Goal: Information Seeking & Learning: Learn about a topic

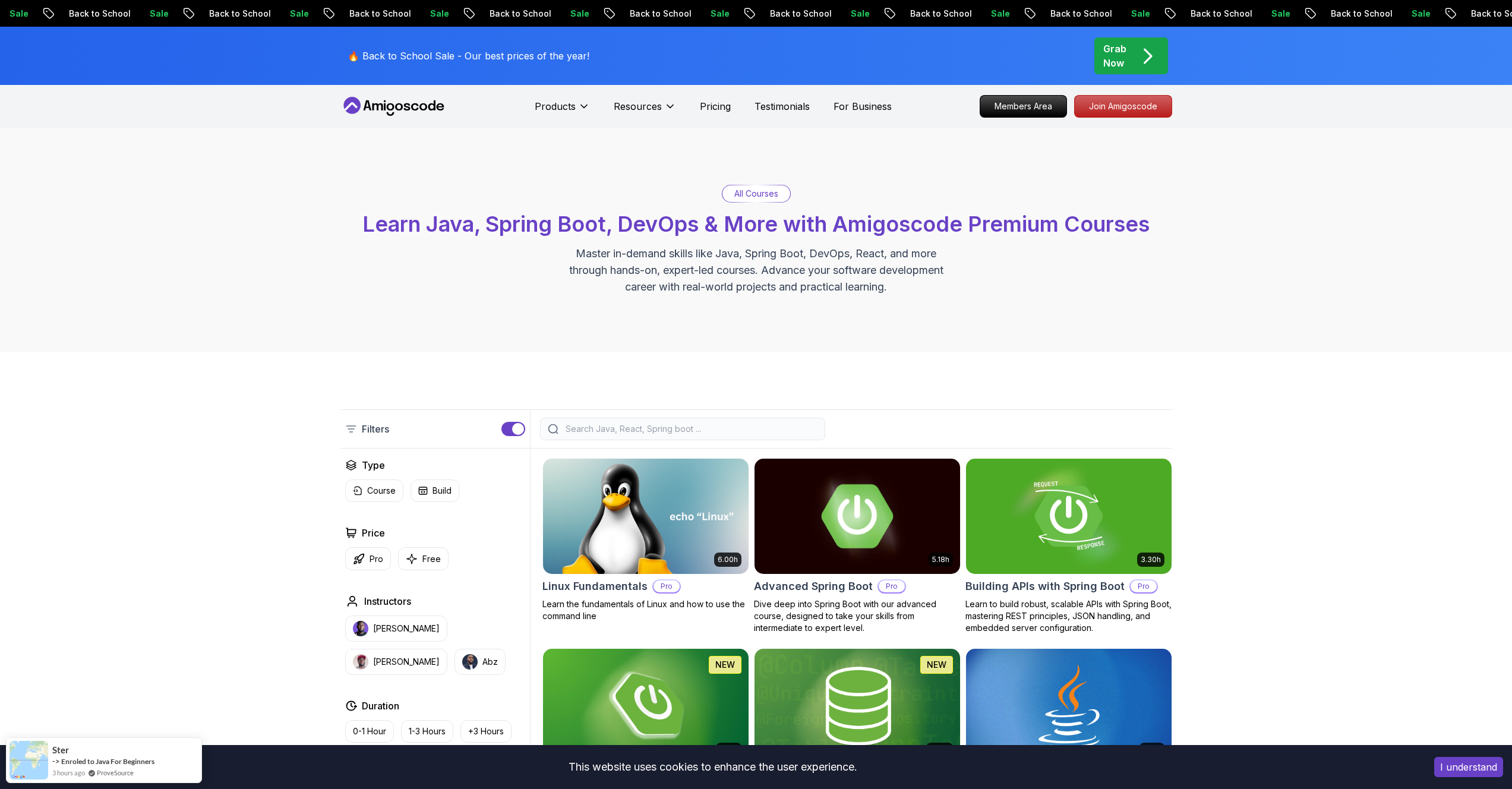
click at [828, 541] on img at bounding box center [857, 516] width 216 height 120
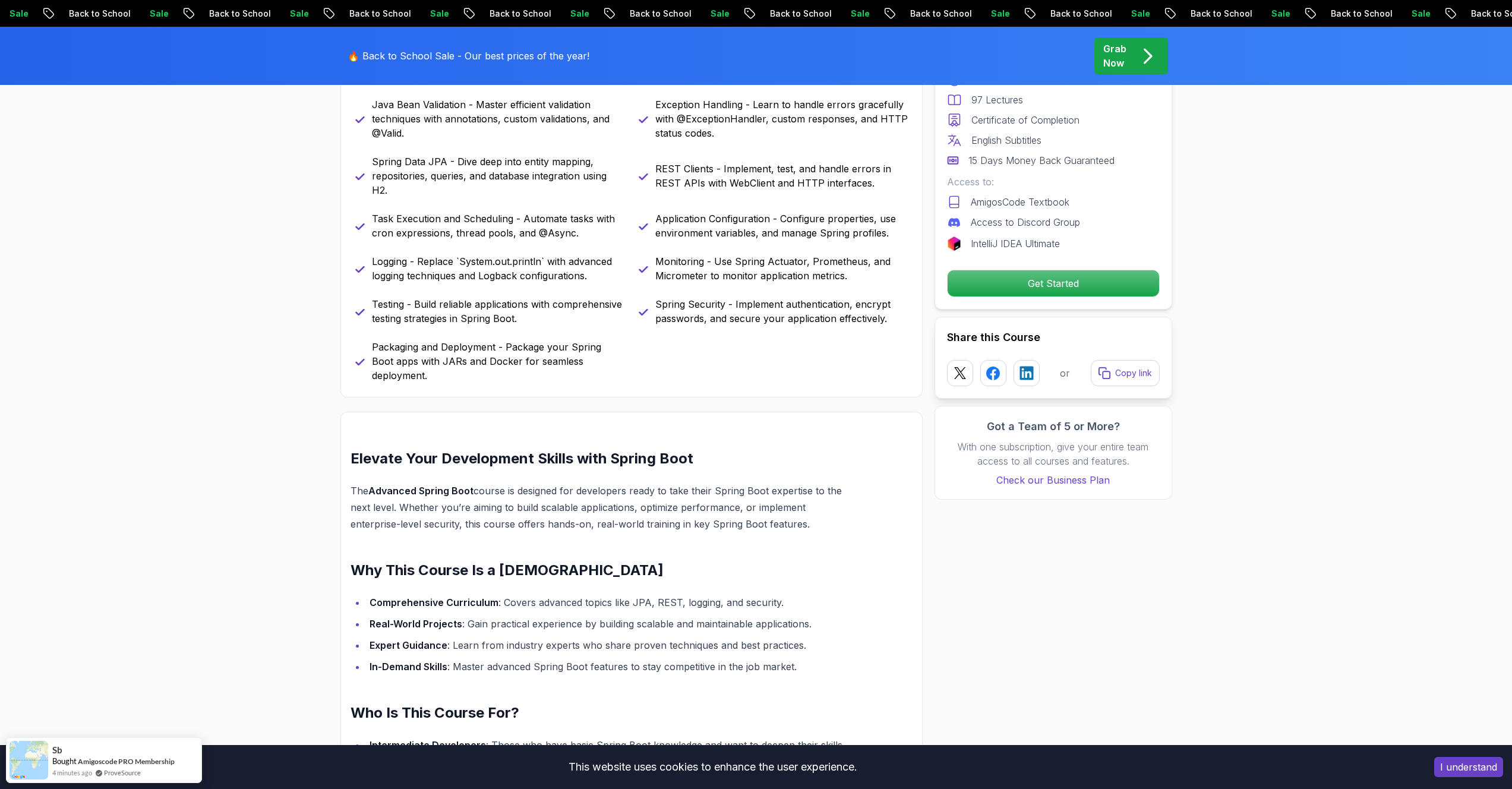
scroll to position [598, 0]
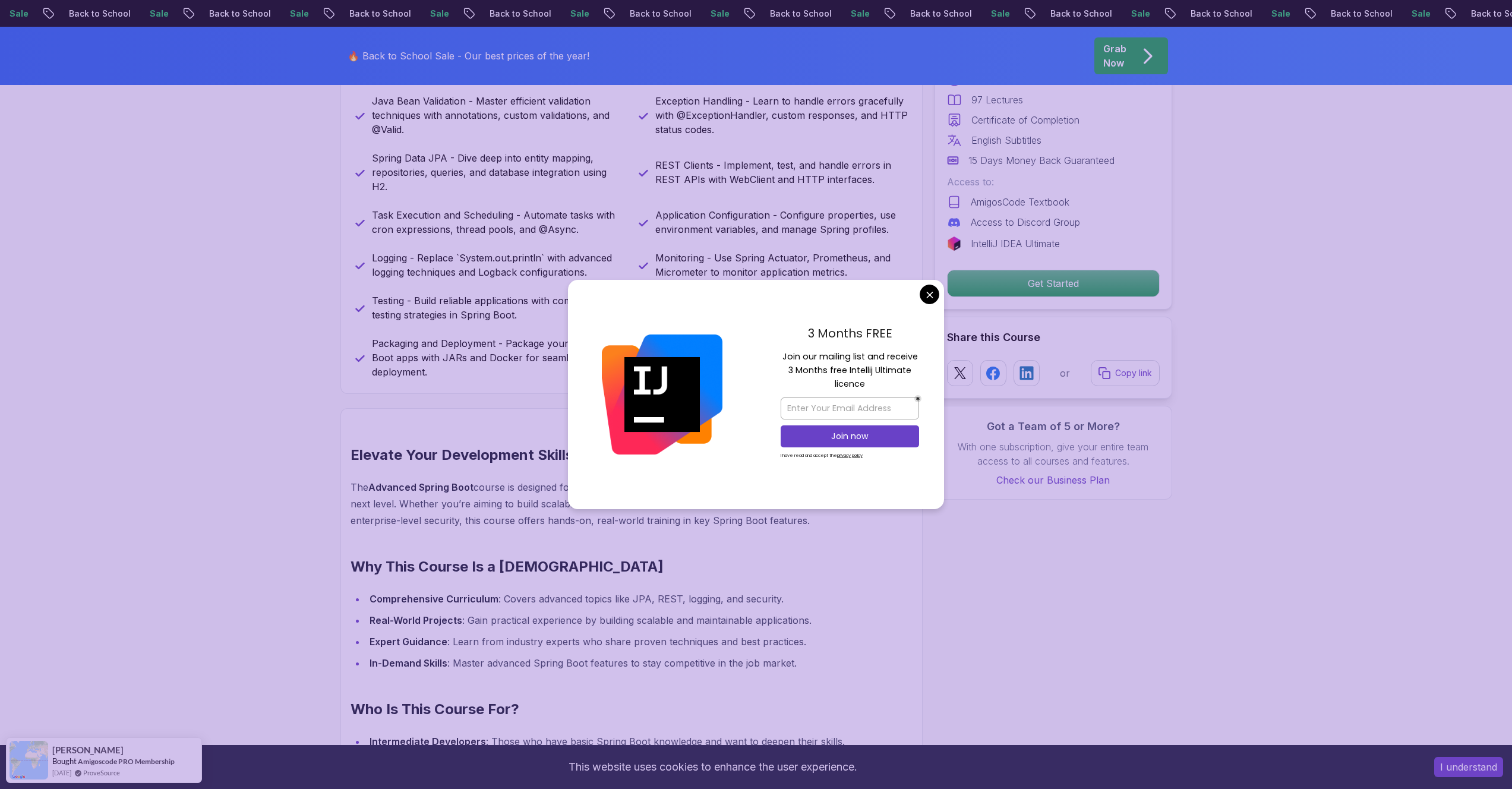
click at [441, 563] on div "Elevate Your Development Skills with Spring Boot The Advanced Spring Boot cours…" at bounding box center [603, 745] width 505 height 601
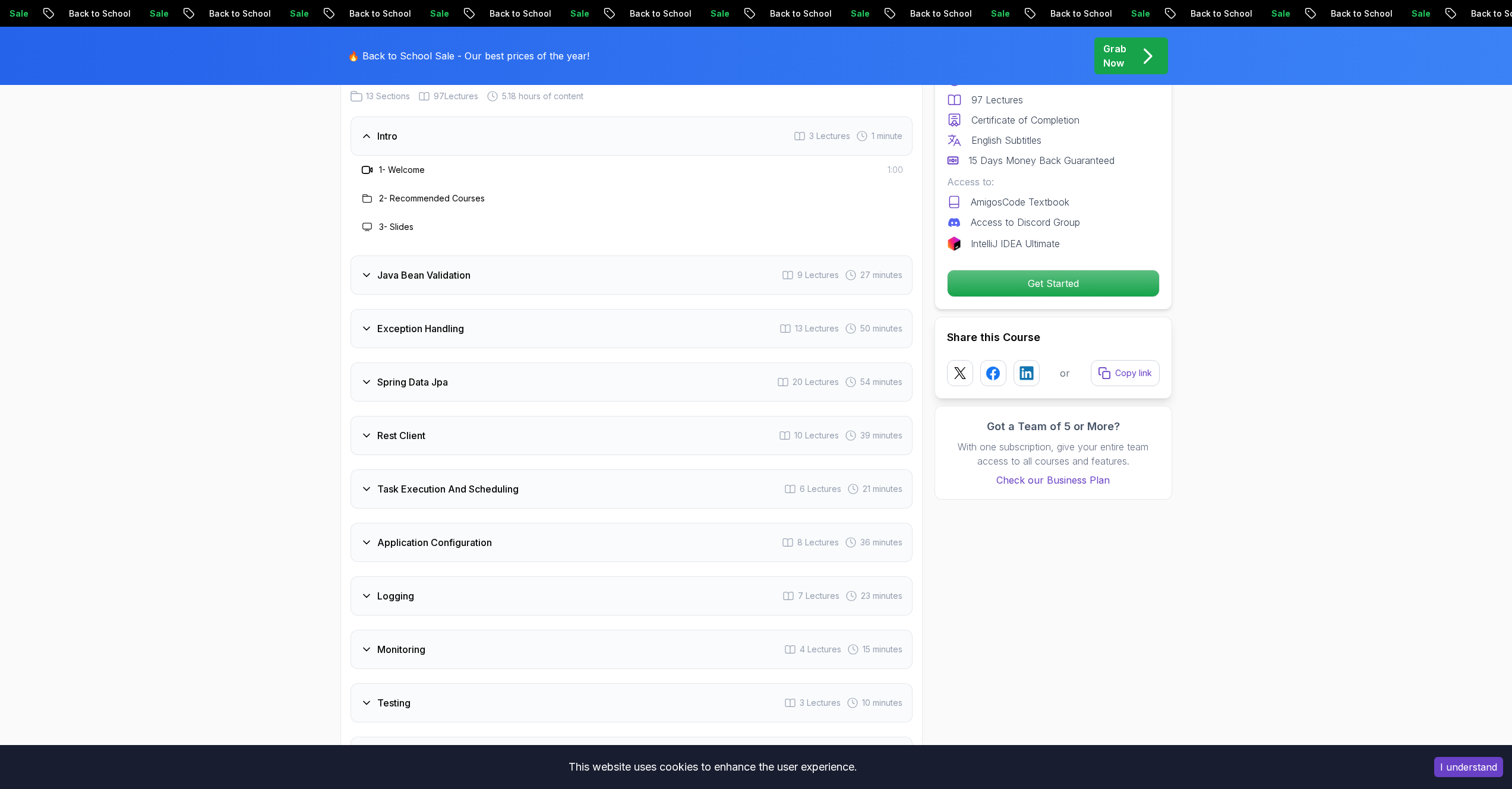
scroll to position [1755, 0]
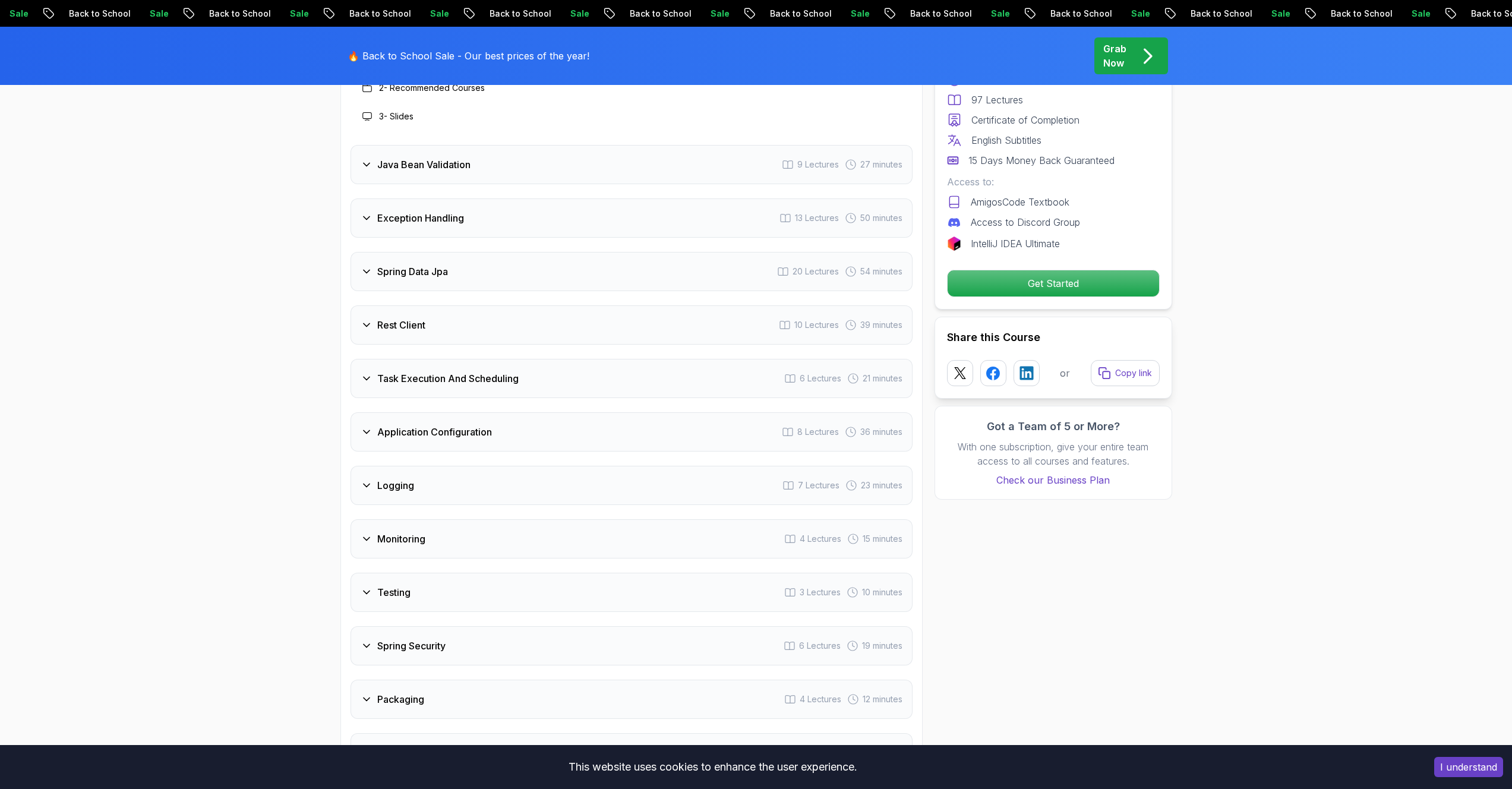
click at [443, 371] on h3 "Task Execution And Scheduling" at bounding box center [447, 378] width 141 height 14
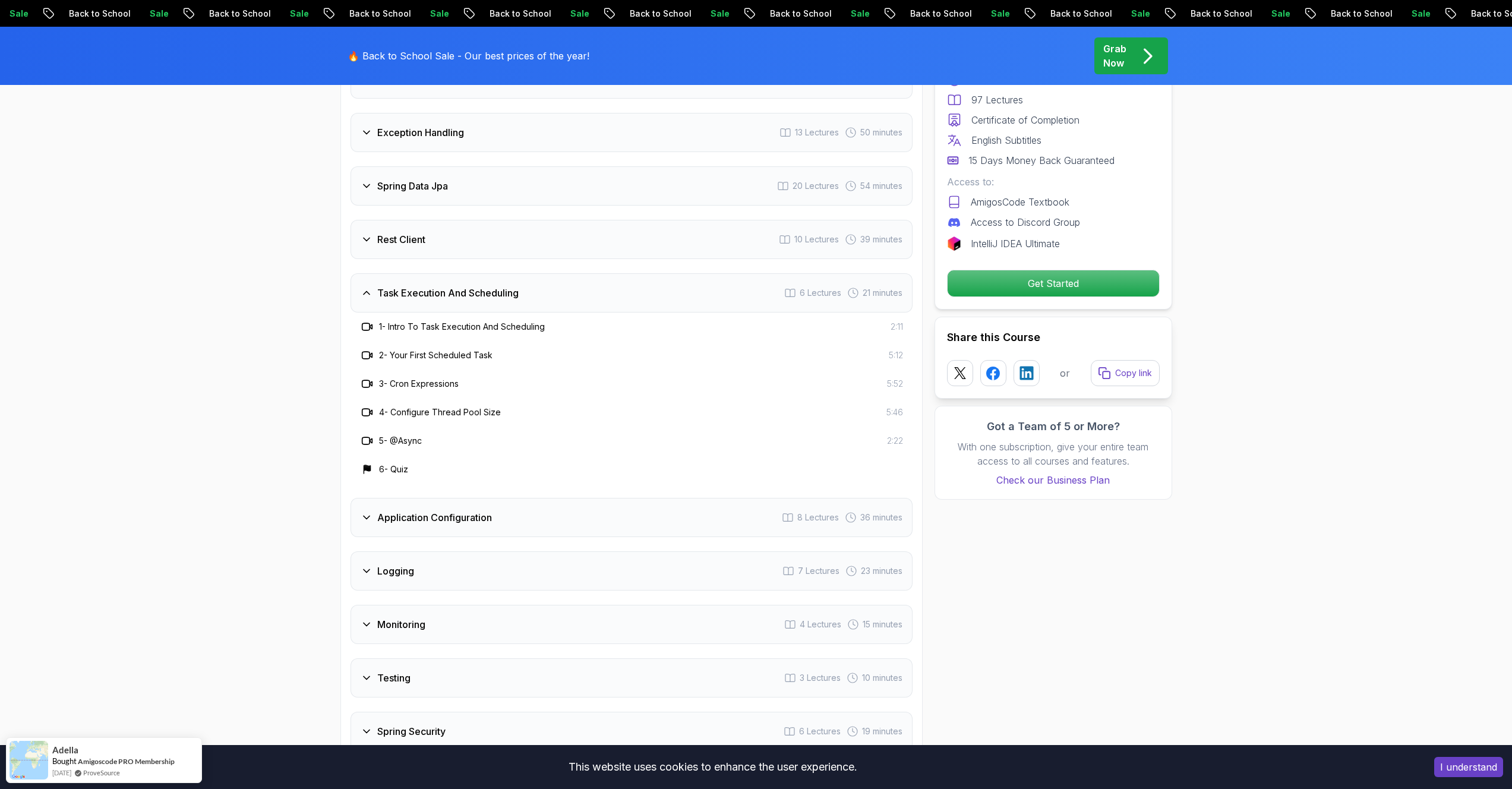
click at [477, 510] on h3 "Application Configuration" at bounding box center [434, 517] width 115 height 14
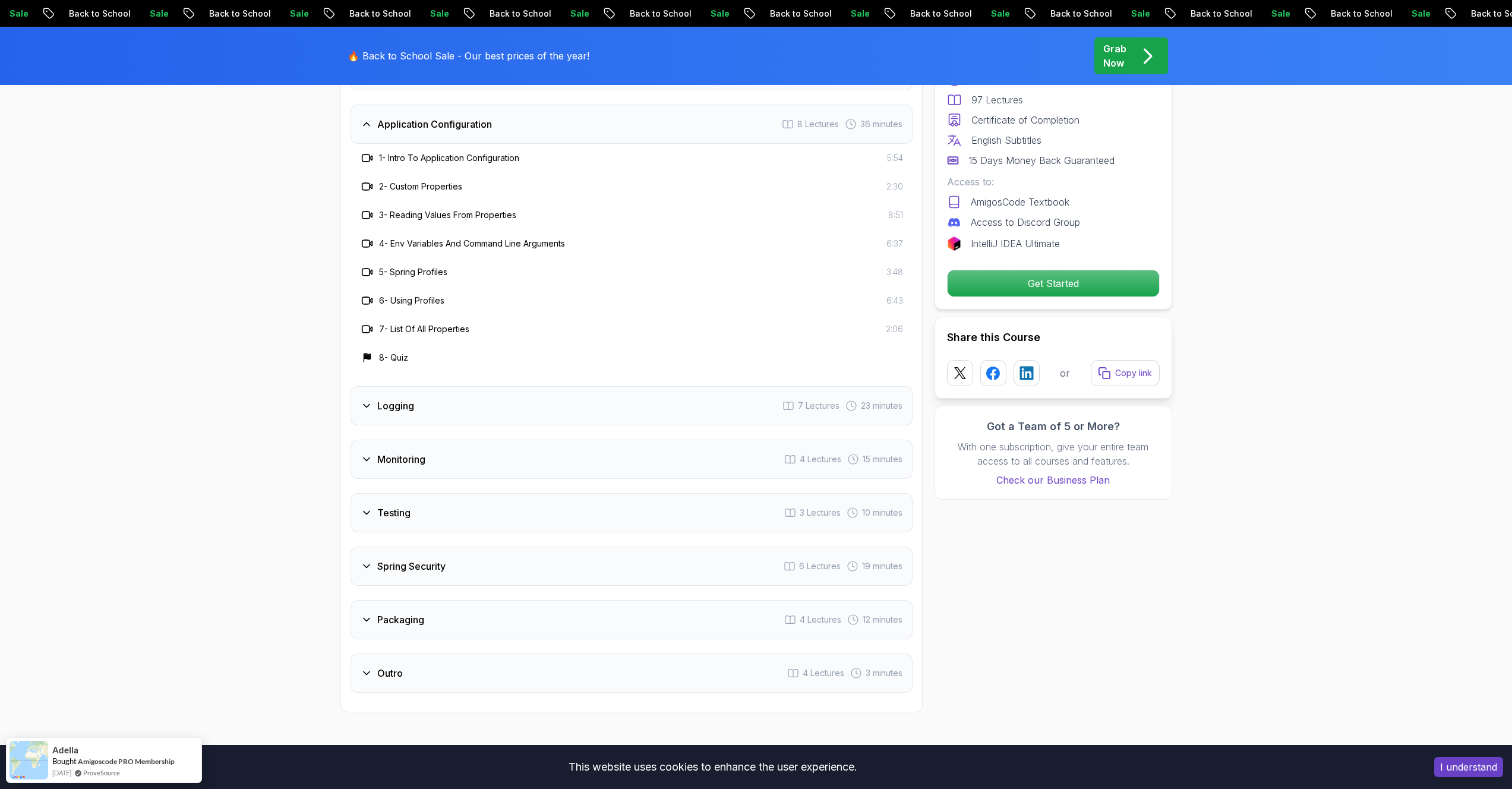
scroll to position [2000, 0]
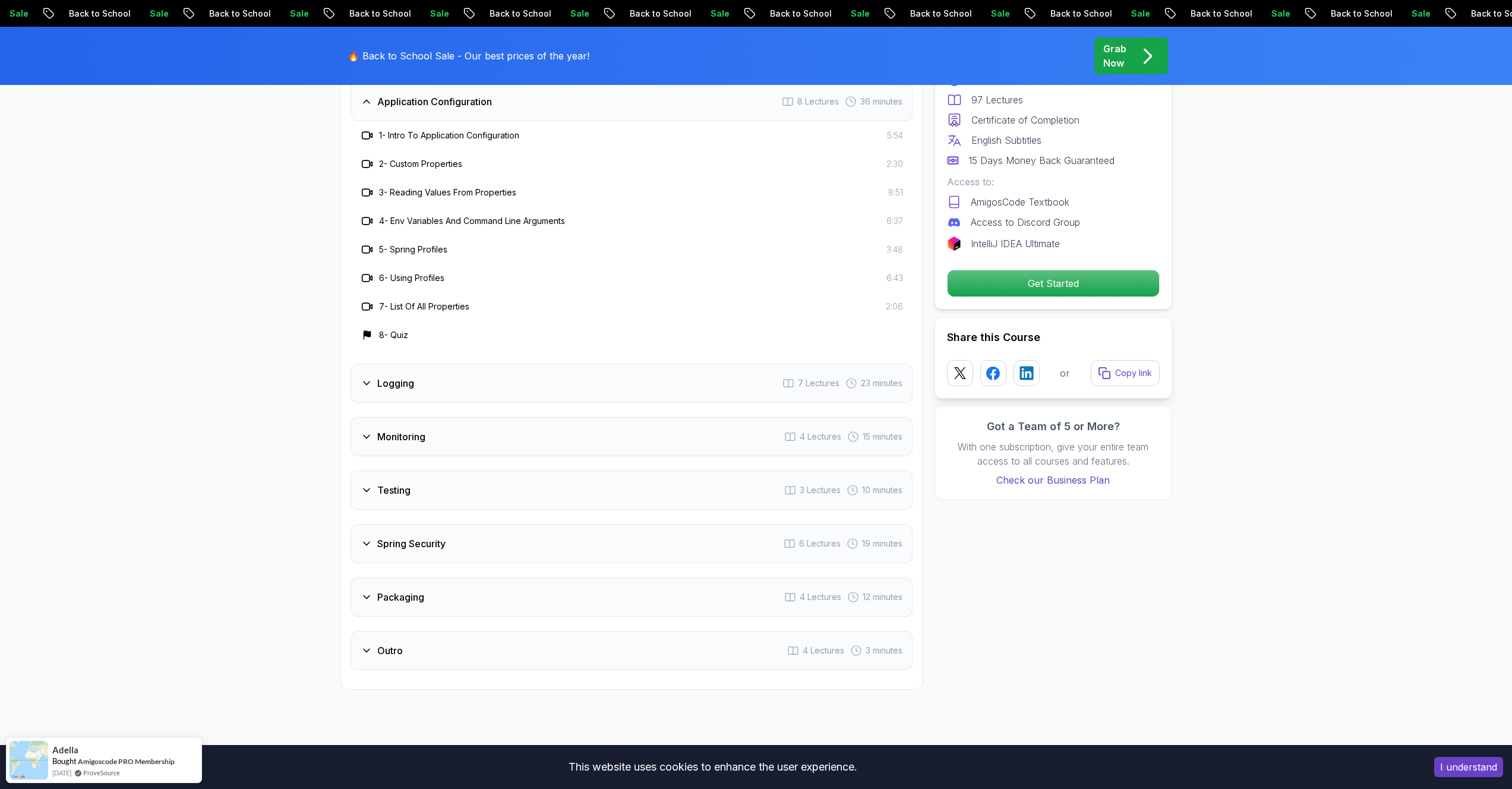
click at [443, 536] on h3 "Spring Security" at bounding box center [411, 543] width 68 height 14
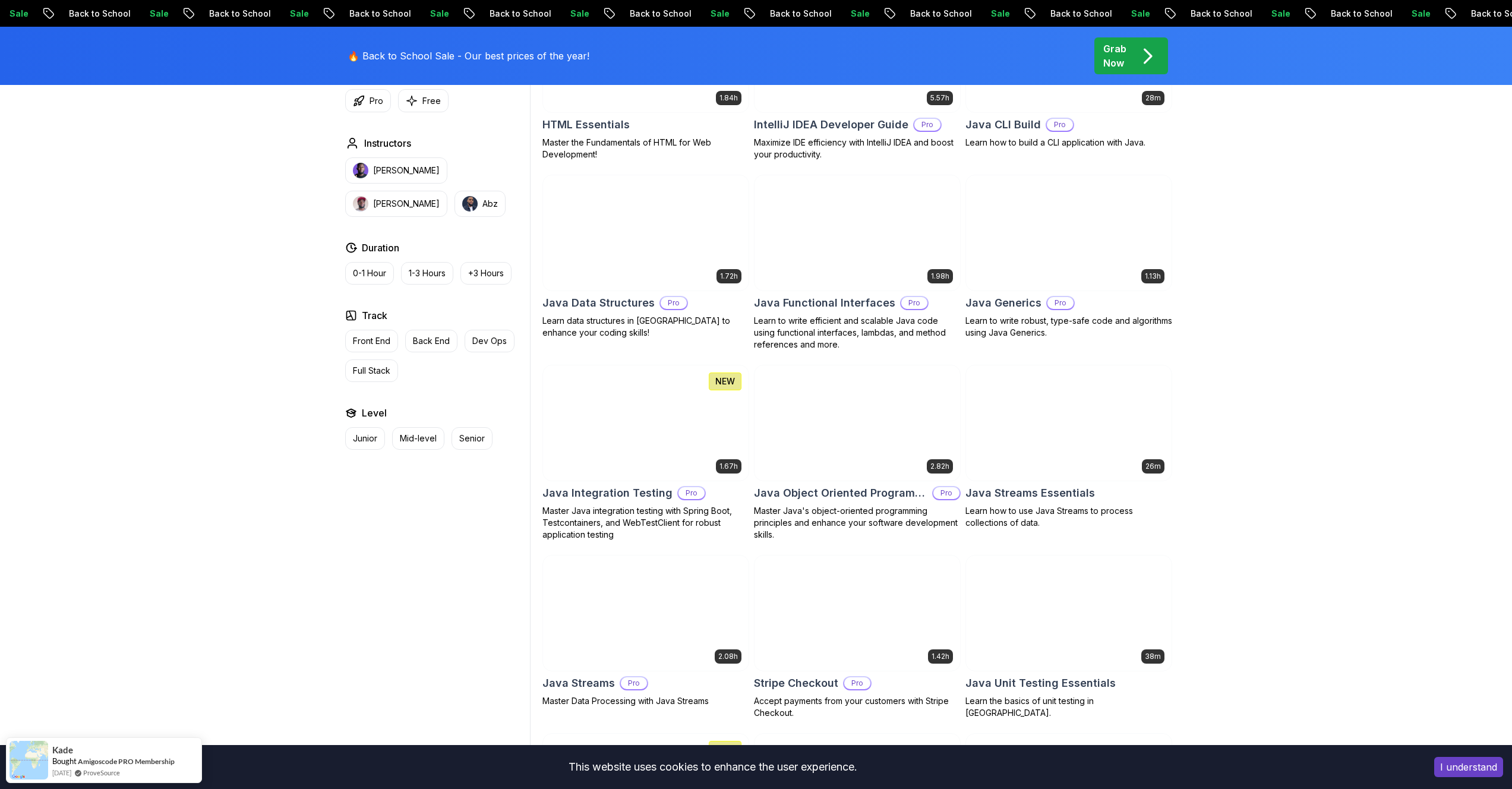
scroll to position [1616, 0]
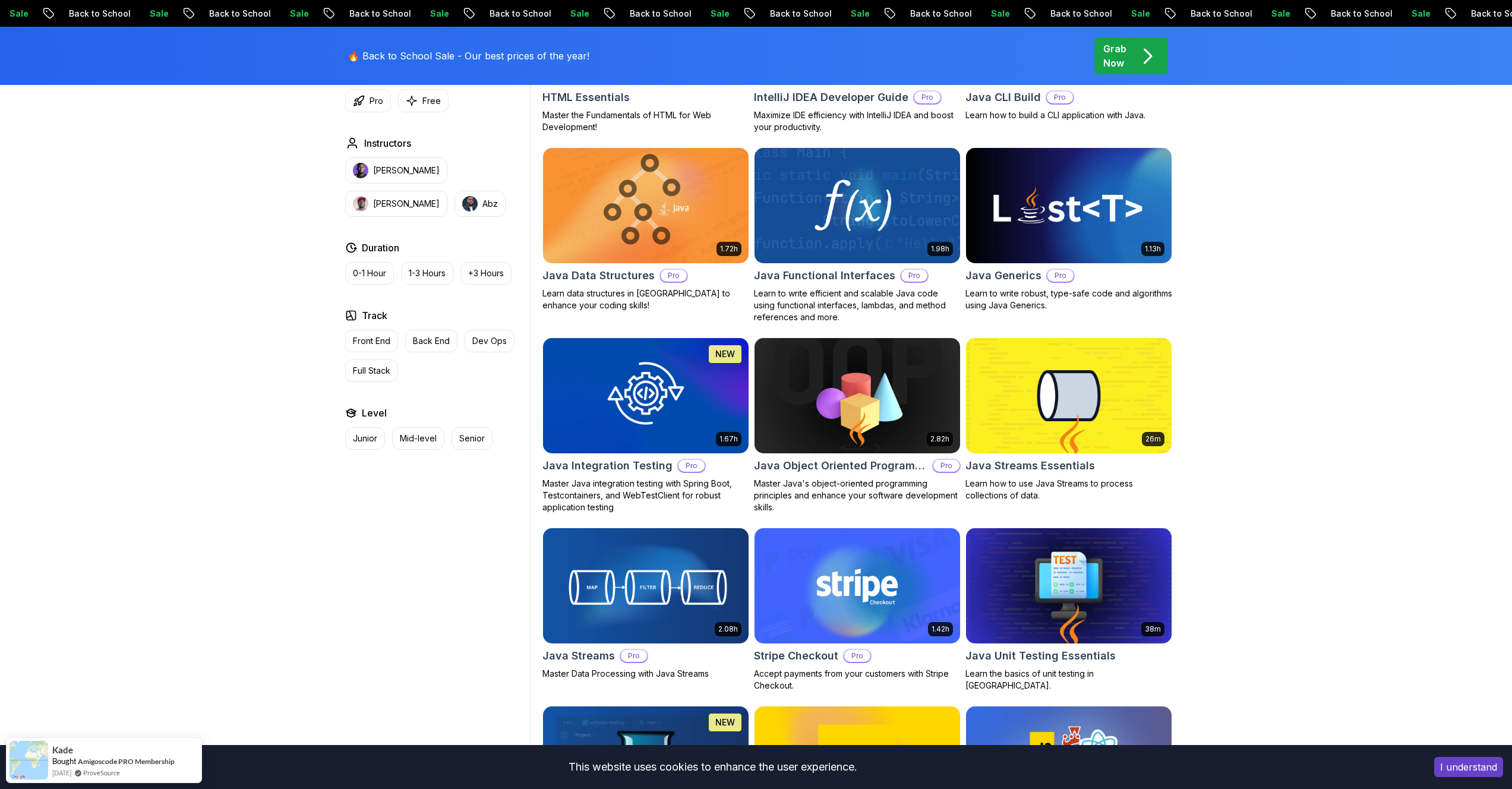
click at [626, 475] on div "1.67h NEW Java Integration Testing Pro Master Java integration testing with Spr…" at bounding box center [646, 425] width 207 height 176
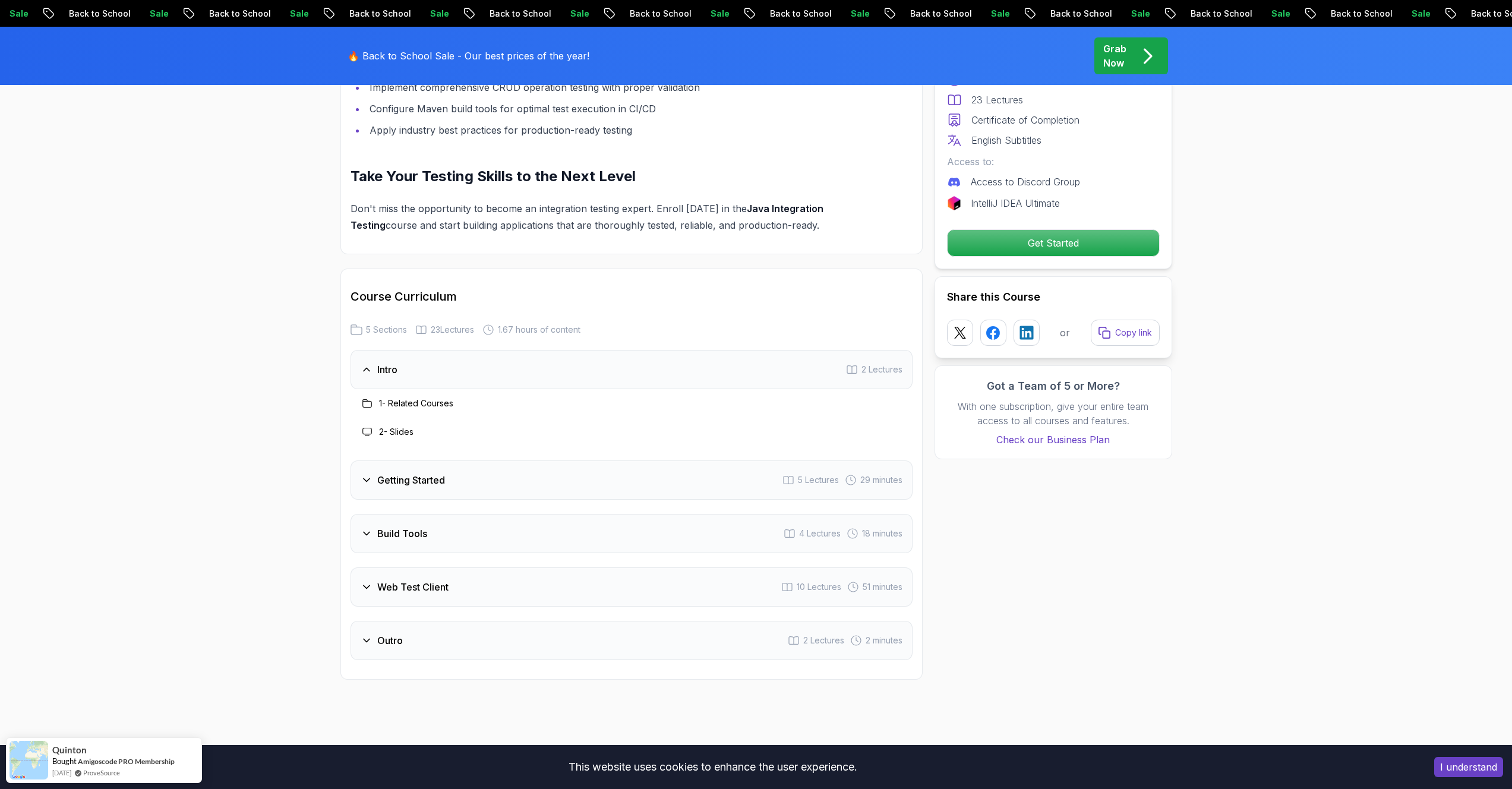
scroll to position [1954, 0]
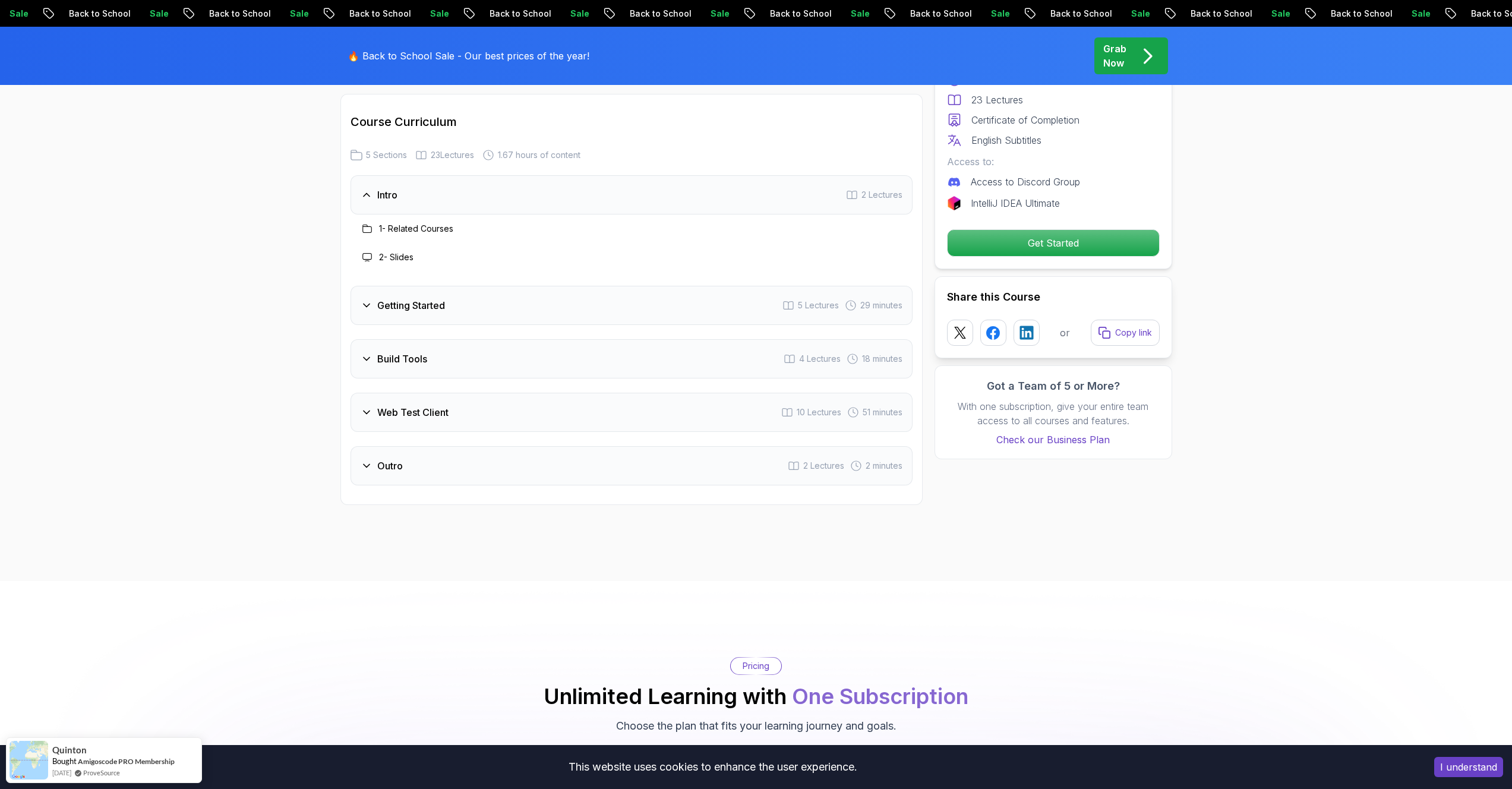
click at [541, 424] on div "Web Test Client 10 Lectures 51 minutes" at bounding box center [632, 412] width 562 height 39
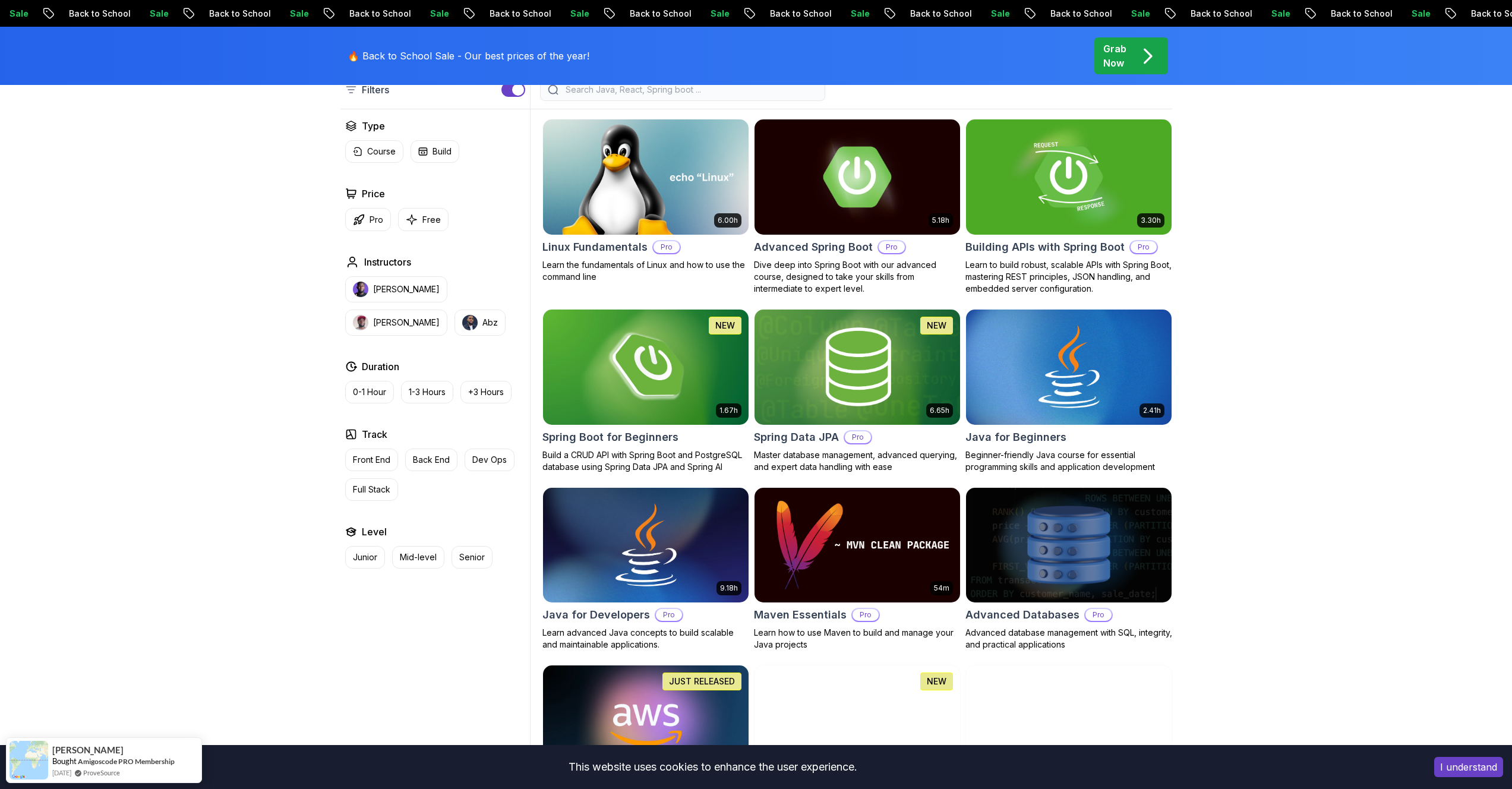
scroll to position [194, 0]
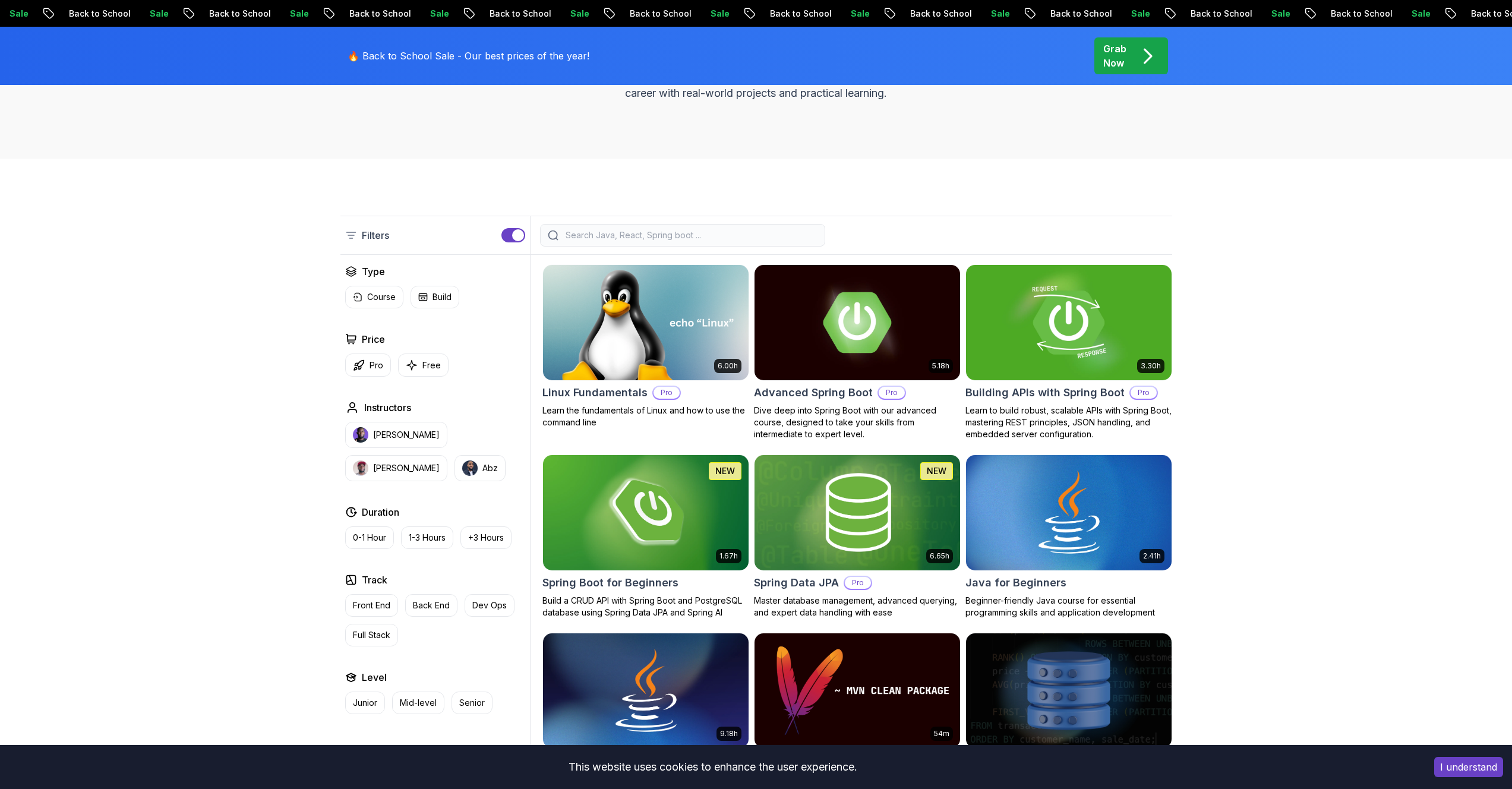
click at [1027, 339] on img at bounding box center [1068, 322] width 216 height 120
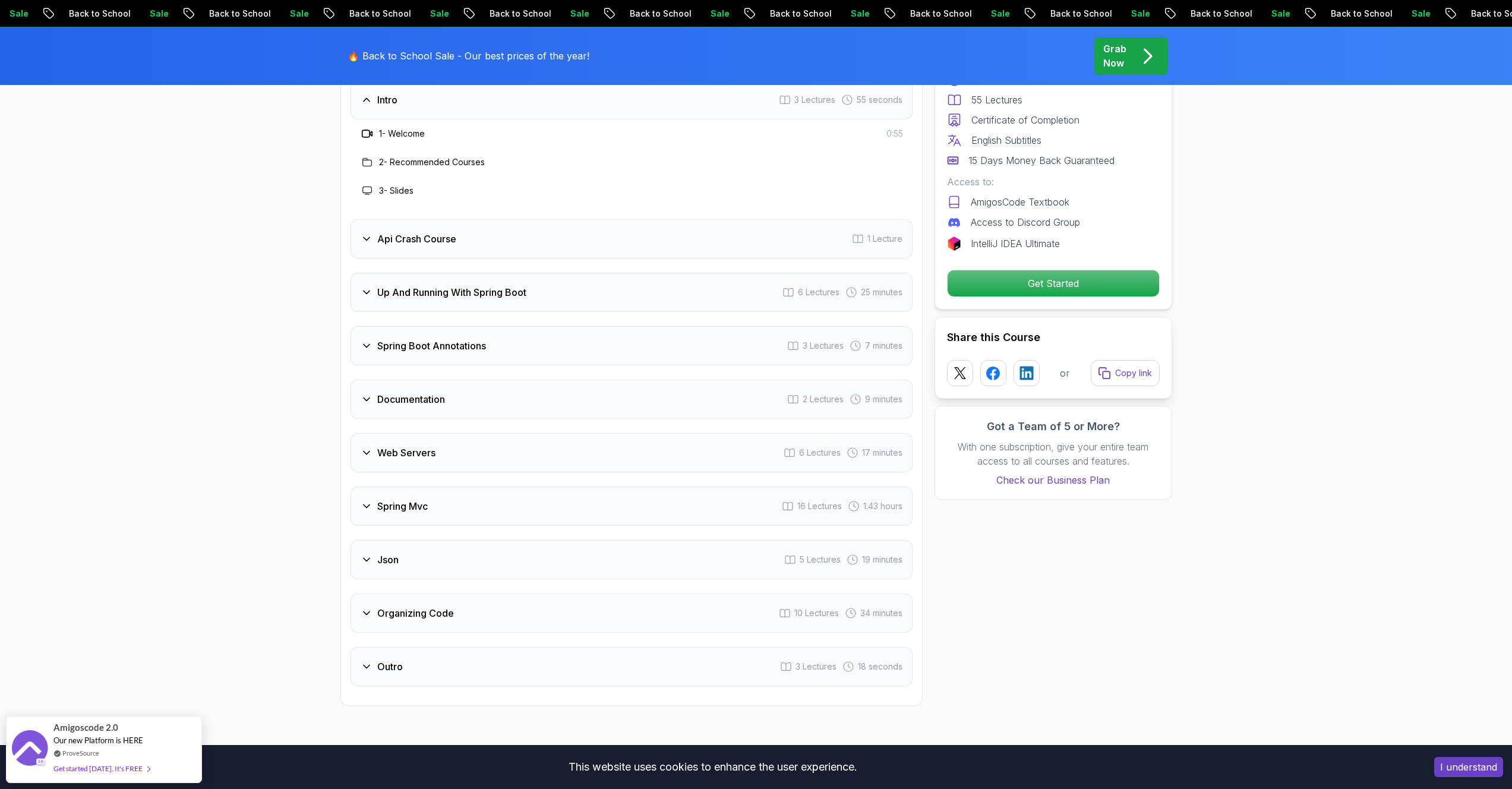
scroll to position [2116, 0]
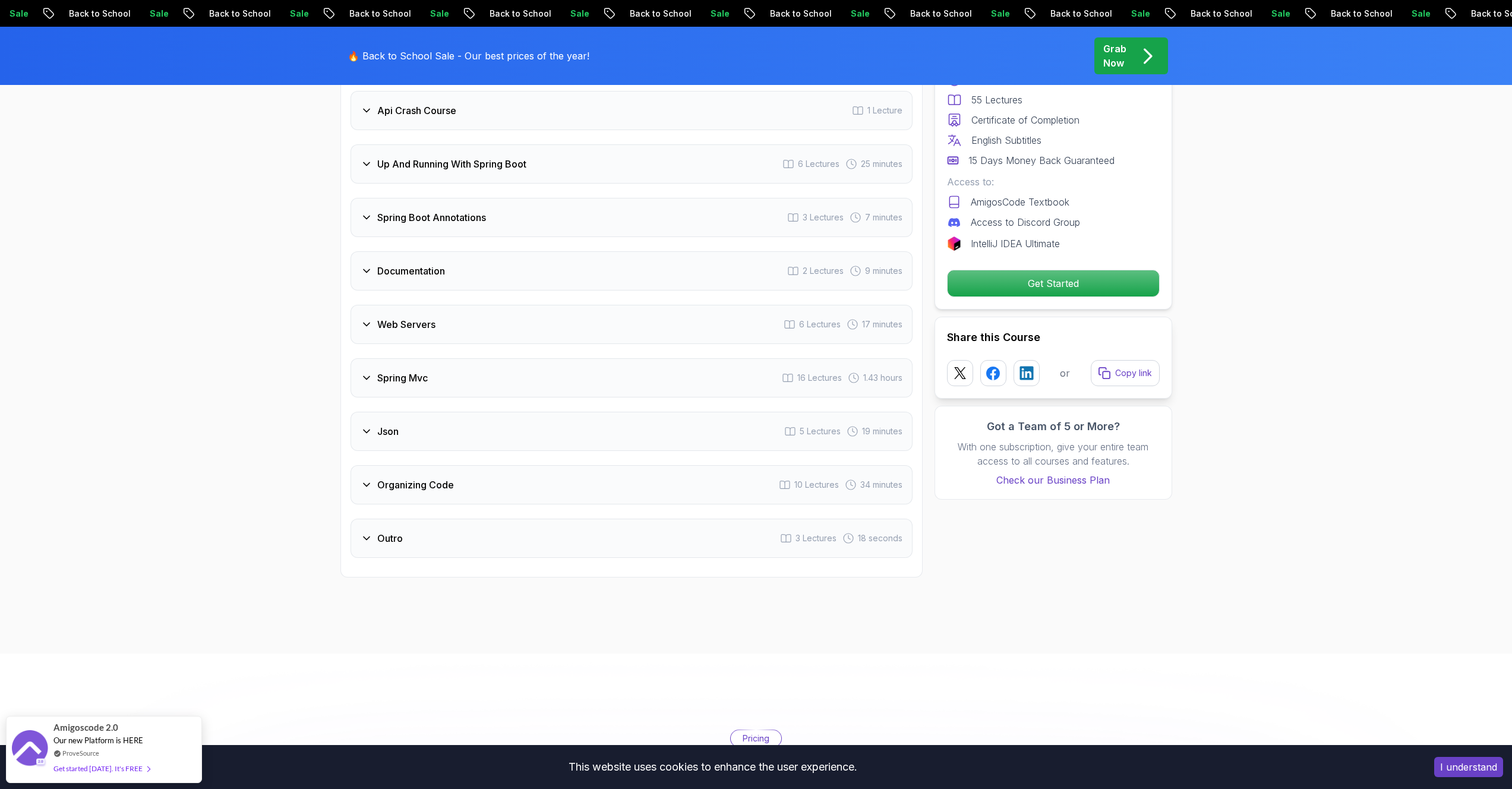
click at [435, 477] on h3 "Organizing Code" at bounding box center [415, 484] width 77 height 14
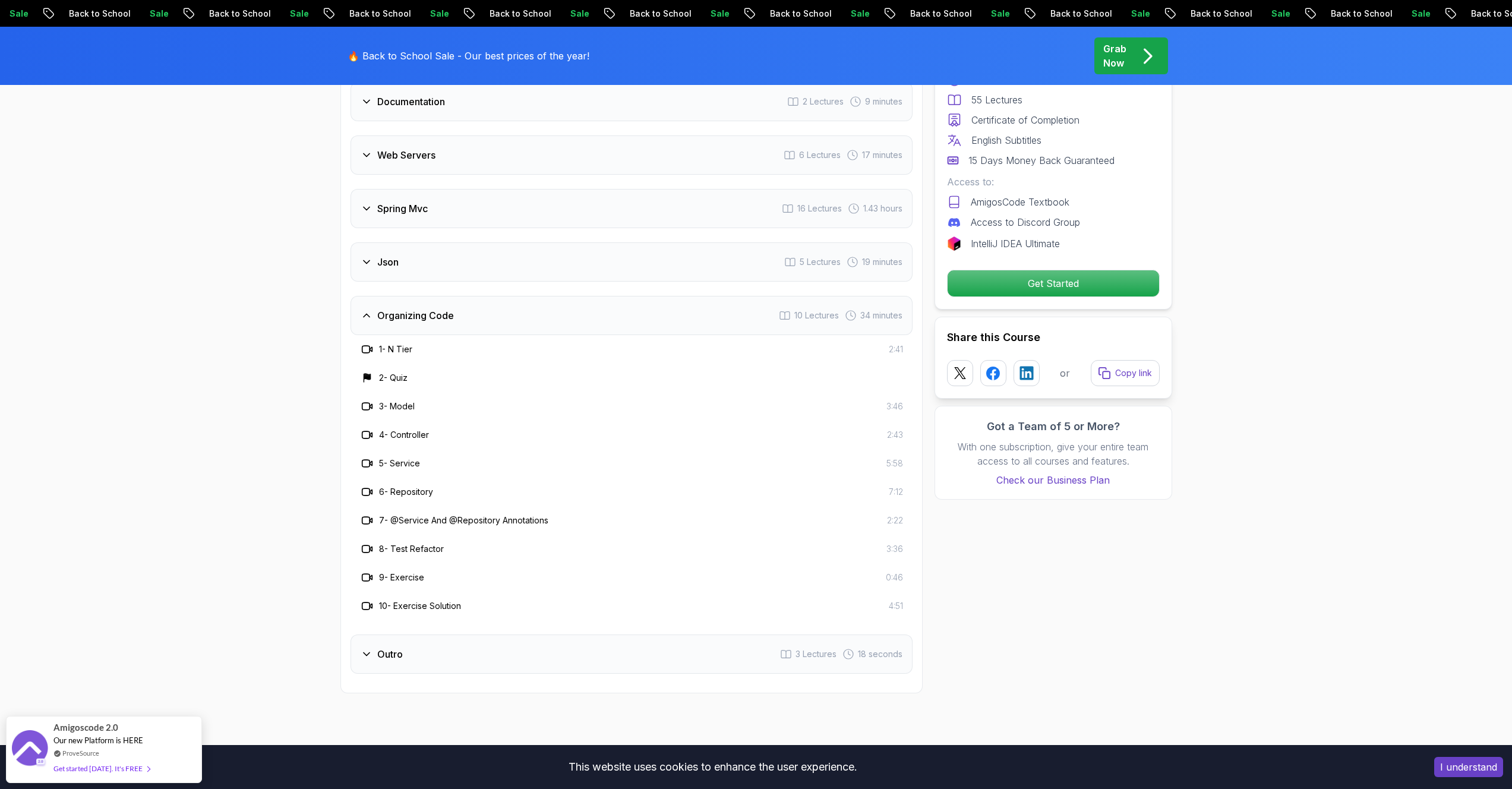
scroll to position [2384, 0]
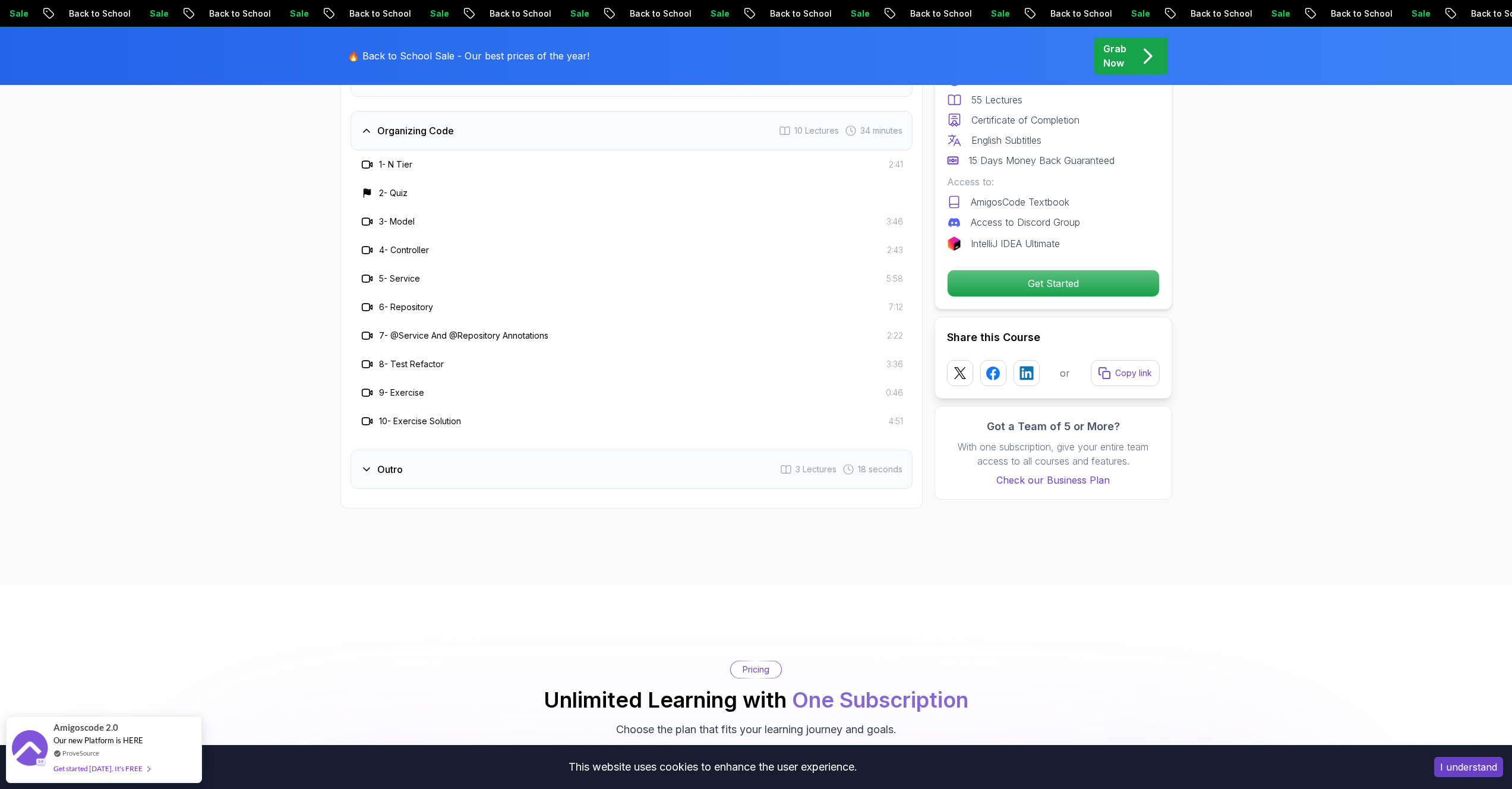
click at [427, 453] on div "Outro 3 Lectures 18 seconds" at bounding box center [632, 469] width 562 height 39
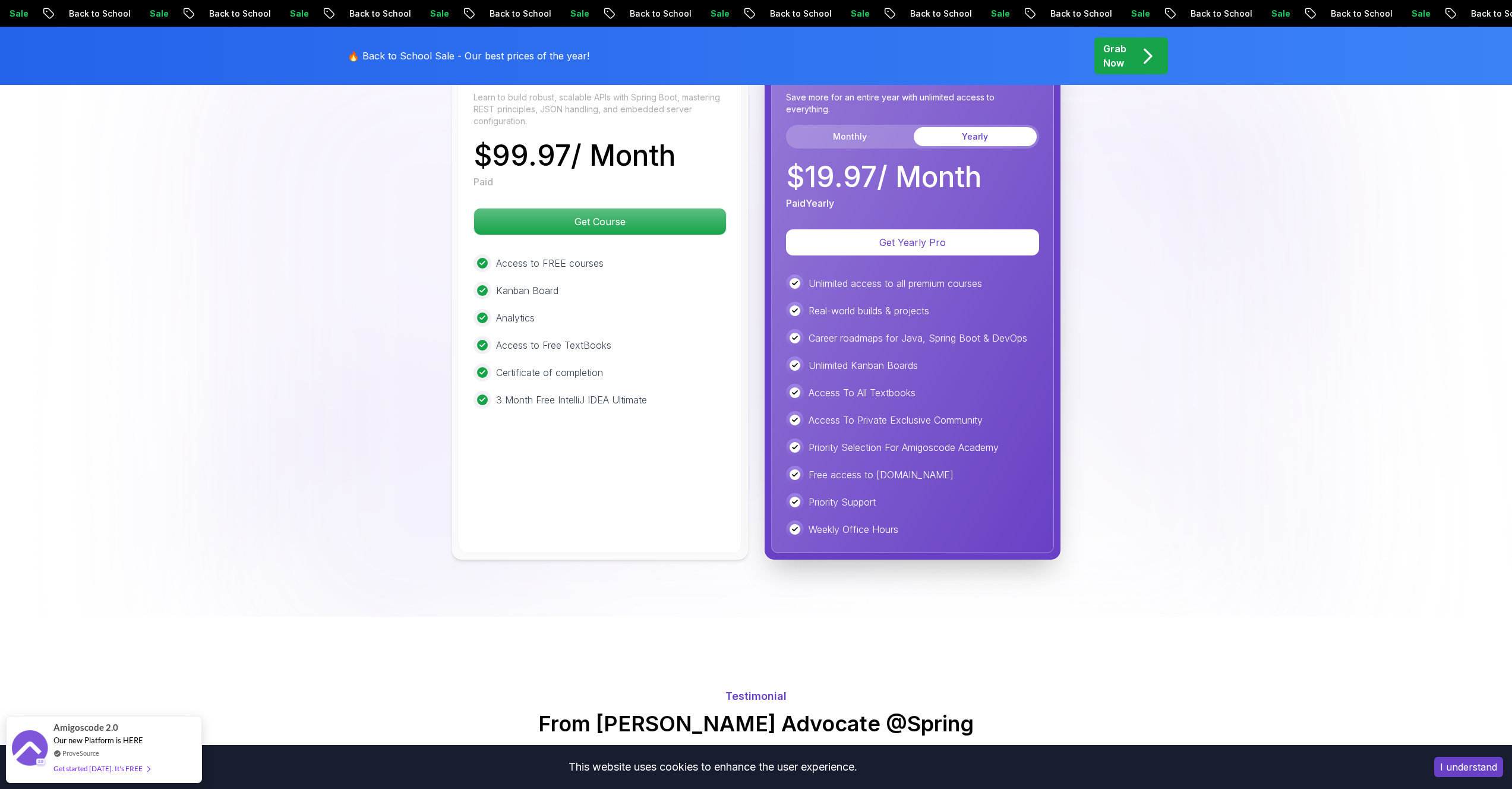
scroll to position [2951, 0]
